Goal: Download file/media

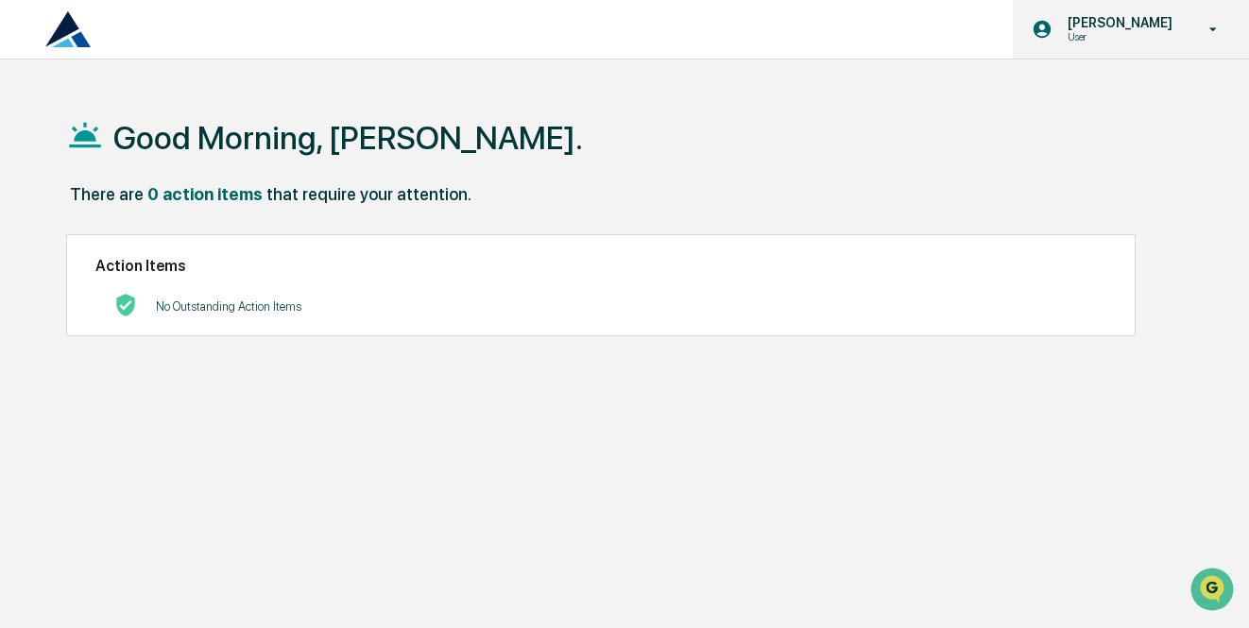
click at [1122, 25] on p "[PERSON_NAME]" at bounding box center [1117, 22] width 129 height 15
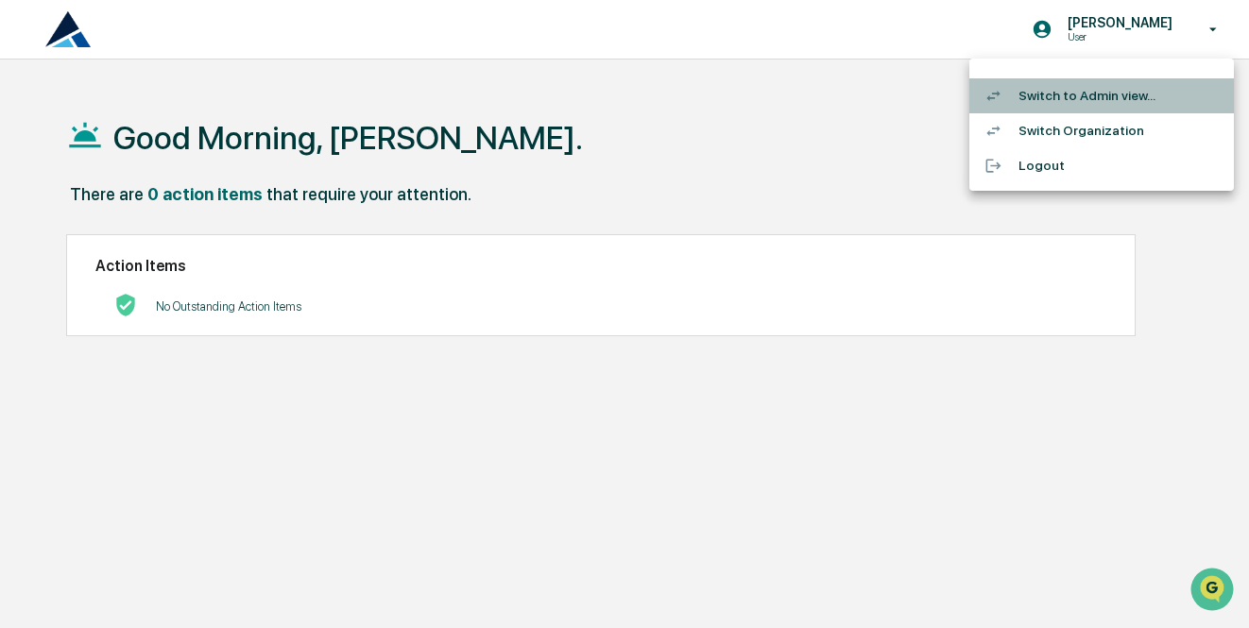
click at [1091, 99] on li "Switch to Admin view..." at bounding box center [1101, 95] width 265 height 35
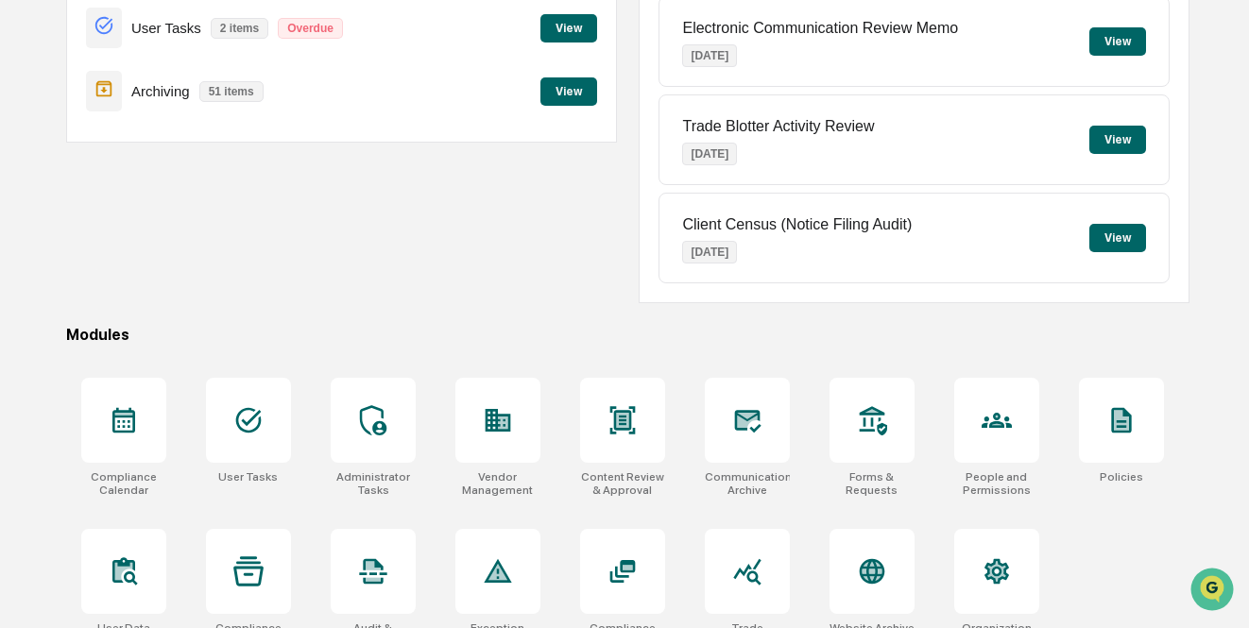
scroll to position [285, 0]
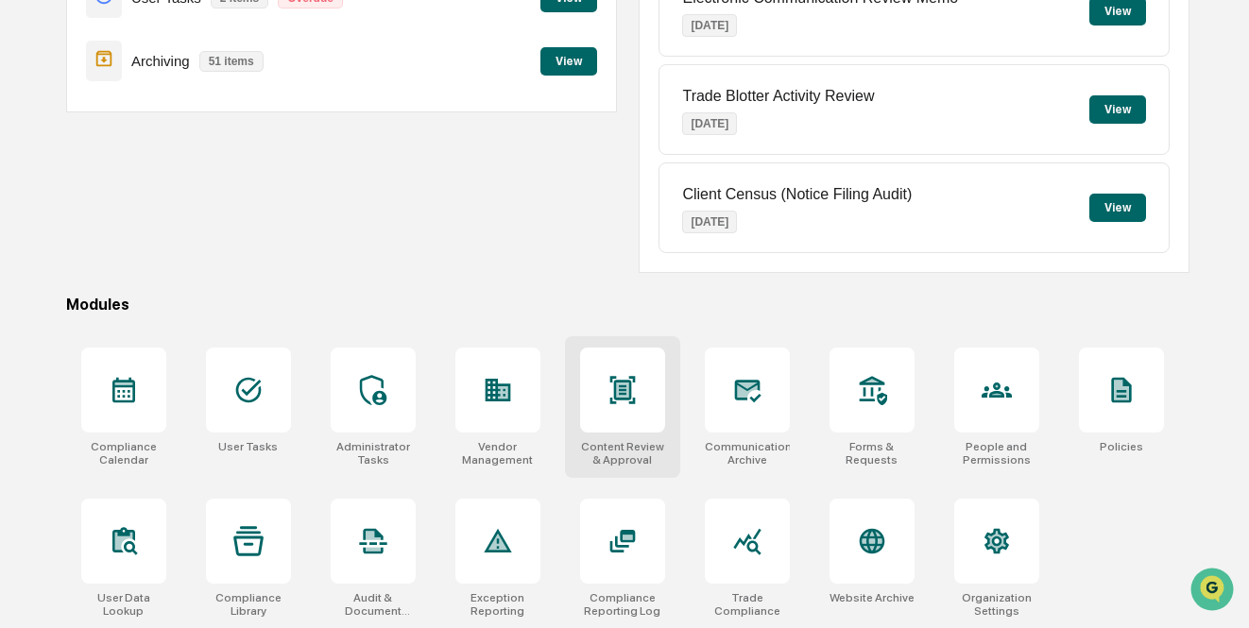
click at [636, 409] on div at bounding box center [622, 390] width 85 height 85
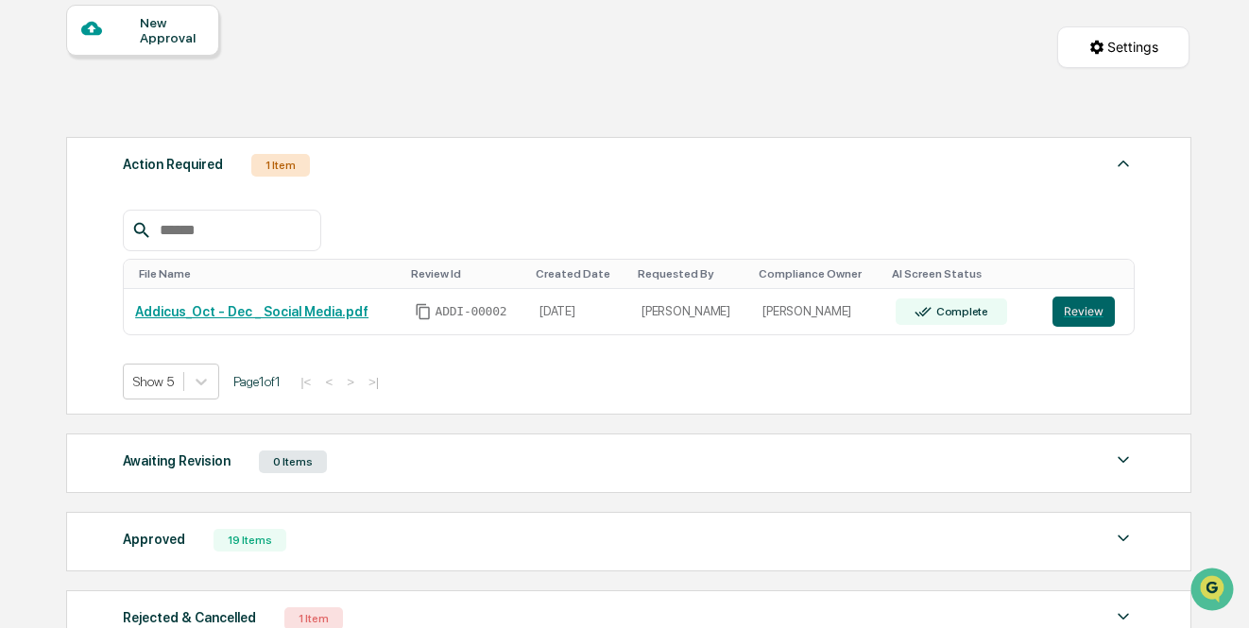
scroll to position [324, 0]
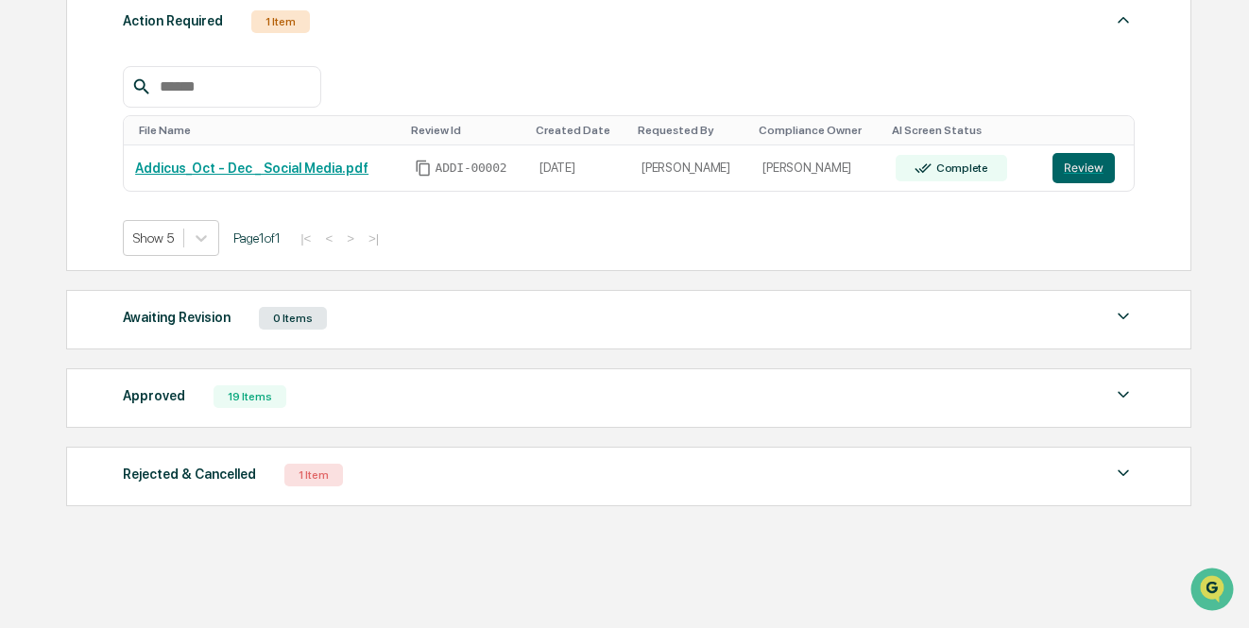
click at [618, 482] on div "Rejected & Cancelled 1 Item" at bounding box center [629, 475] width 1012 height 26
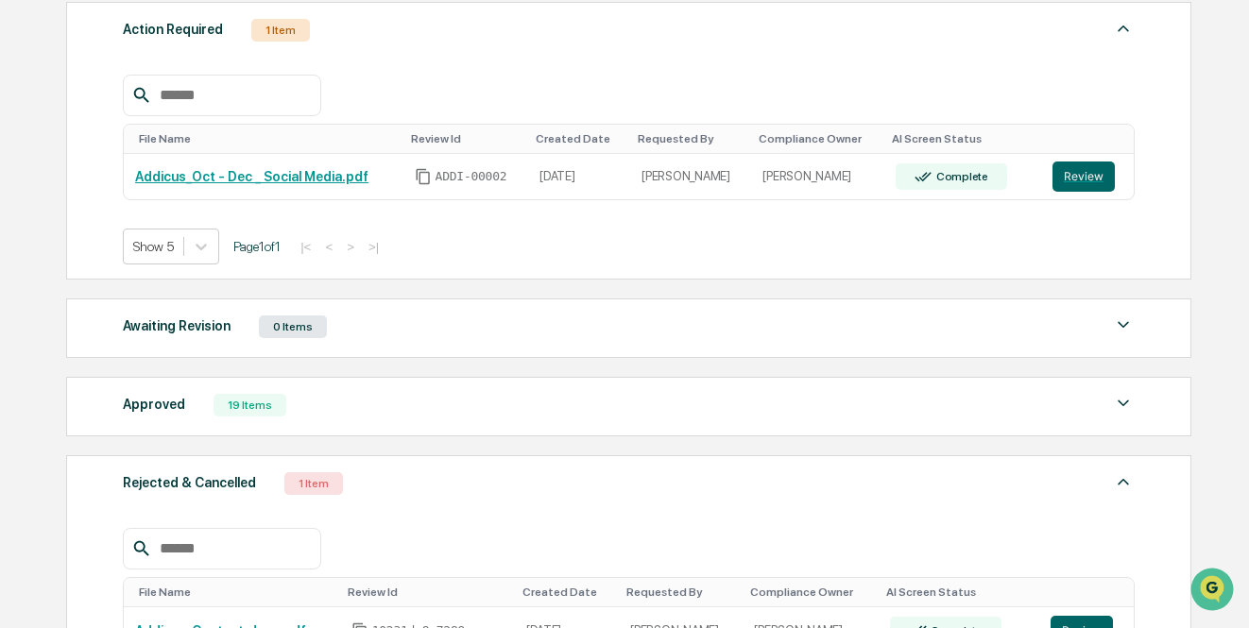
scroll to position [314, 0]
click at [329, 177] on link "Addicus_Oct - Dec _ Social Media.pdf" at bounding box center [251, 177] width 233 height 15
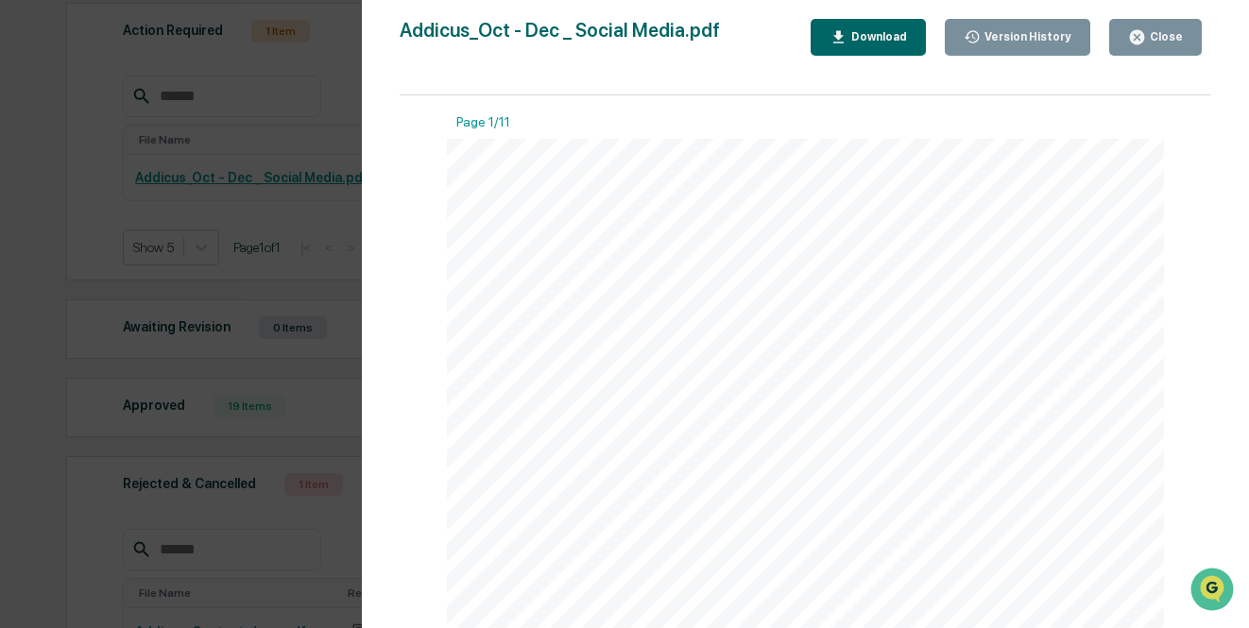
click at [883, 43] on div "Download" at bounding box center [868, 37] width 77 height 18
